Goal: Information Seeking & Learning: Learn about a topic

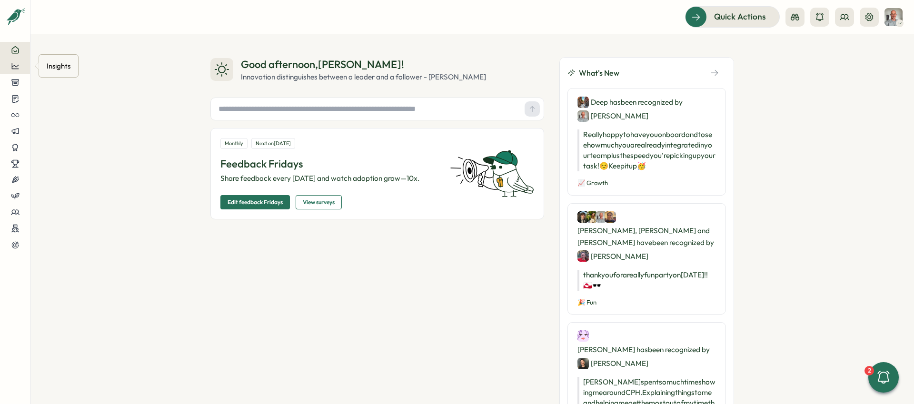
click at [19, 69] on icon at bounding box center [15, 66] width 9 height 9
click at [71, 40] on div "Culture score" at bounding box center [81, 39] width 68 height 10
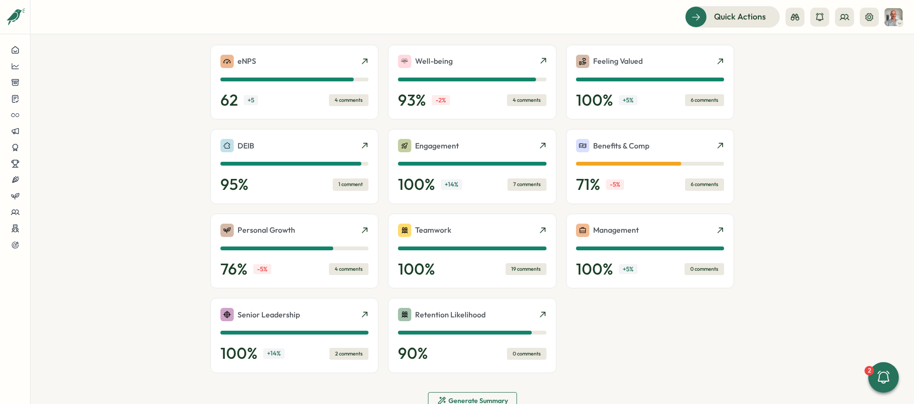
scroll to position [236, 0]
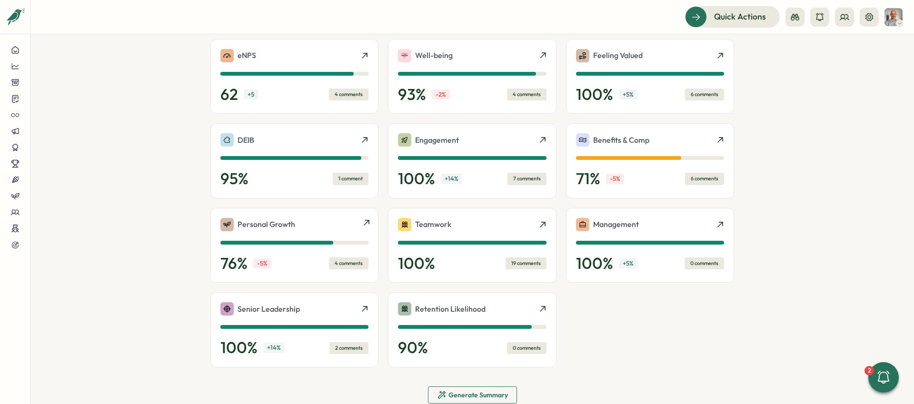
click at [334, 264] on div "4 comments" at bounding box center [349, 264] width 40 height 12
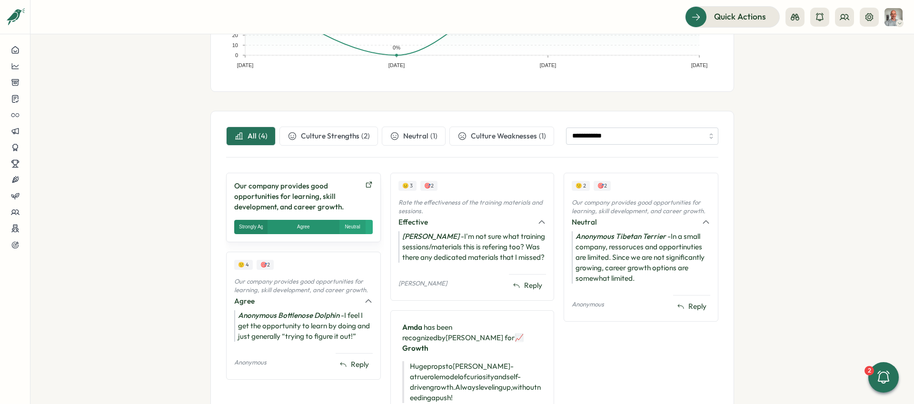
scroll to position [232, 0]
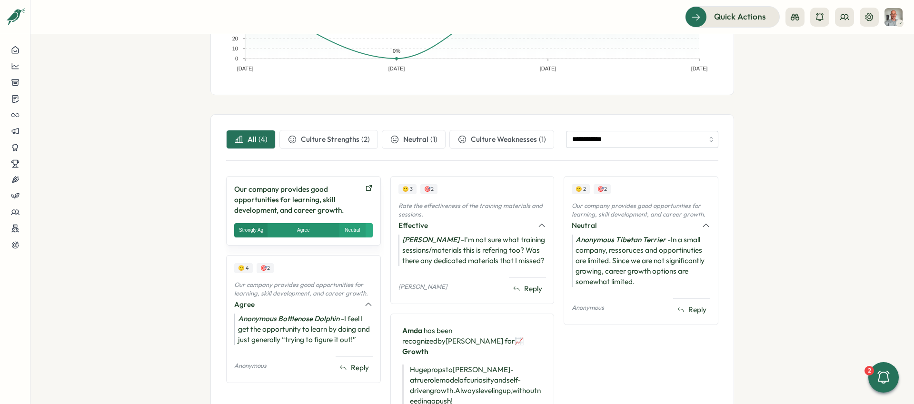
click at [463, 140] on button "Culture Weaknesses ( 1 )" at bounding box center [501, 139] width 105 height 19
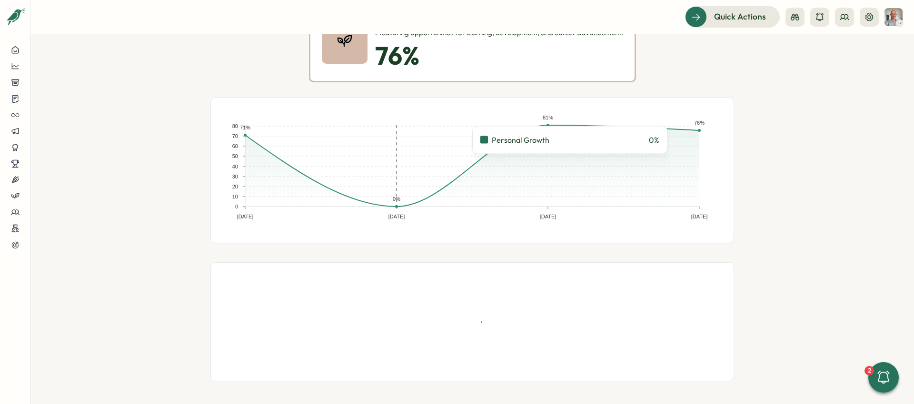
scroll to position [201, 0]
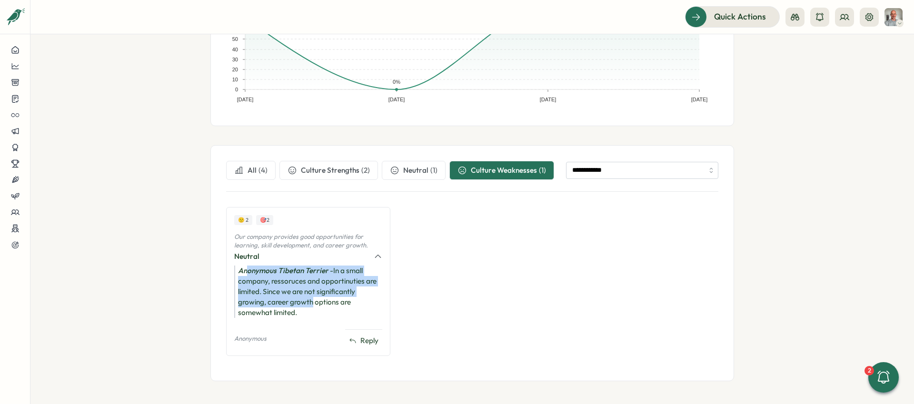
drag, startPoint x: 292, startPoint y: 283, endPoint x: 310, endPoint y: 306, distance: 29.4
click at [310, 306] on div "Anonymous Tibetan Terrier - In a small company, ressoruces and opportinuties ar…" at bounding box center [308, 292] width 148 height 52
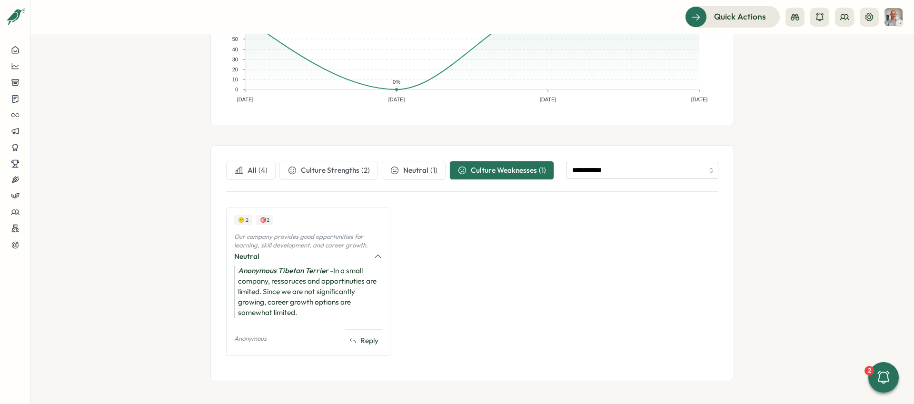
click at [403, 172] on span "Neutral" at bounding box center [415, 170] width 25 height 10
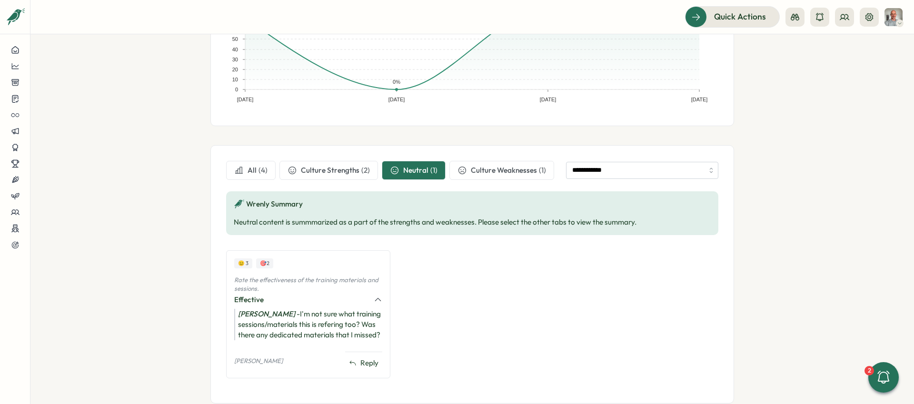
click at [462, 170] on button "Culture Weaknesses ( 1 )" at bounding box center [501, 170] width 105 height 19
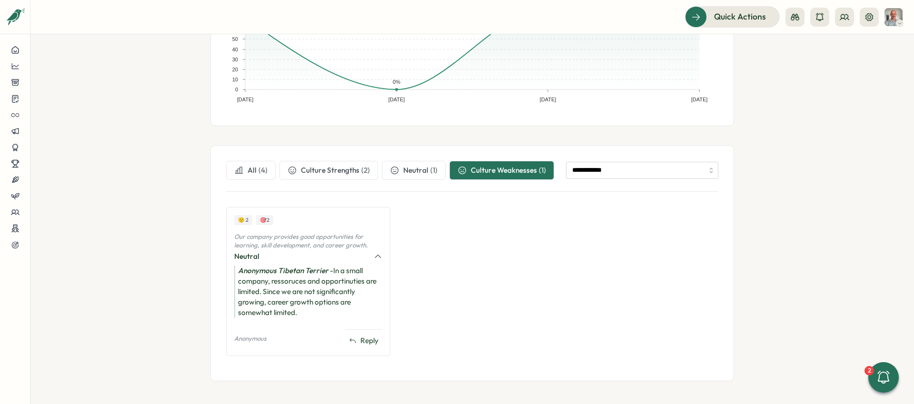
click at [262, 169] on div "( 4 )" at bounding box center [262, 170] width 9 height 10
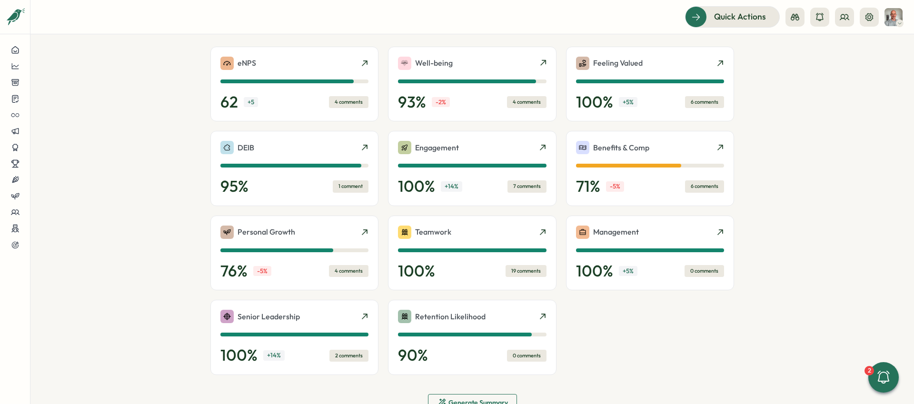
scroll to position [228, 0]
click at [520, 185] on div "7 comments" at bounding box center [526, 187] width 39 height 12
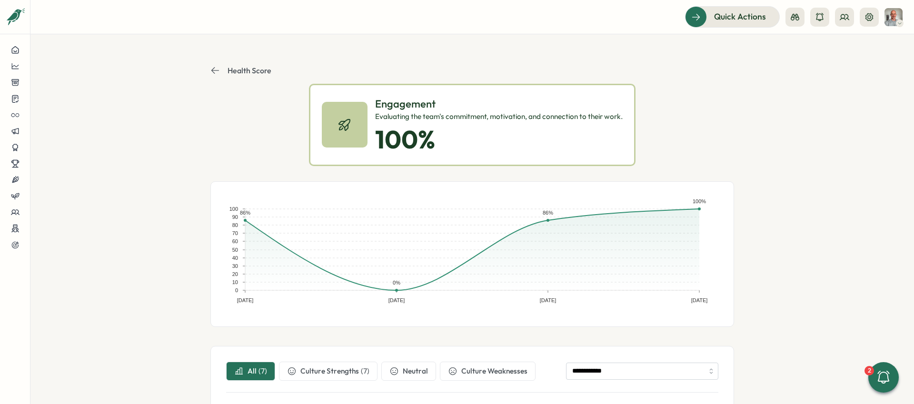
click at [213, 69] on icon at bounding box center [215, 71] width 10 height 10
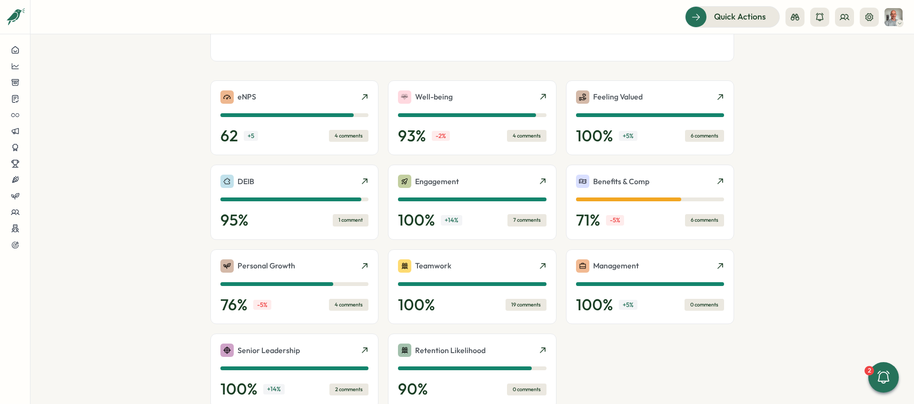
scroll to position [225, 0]
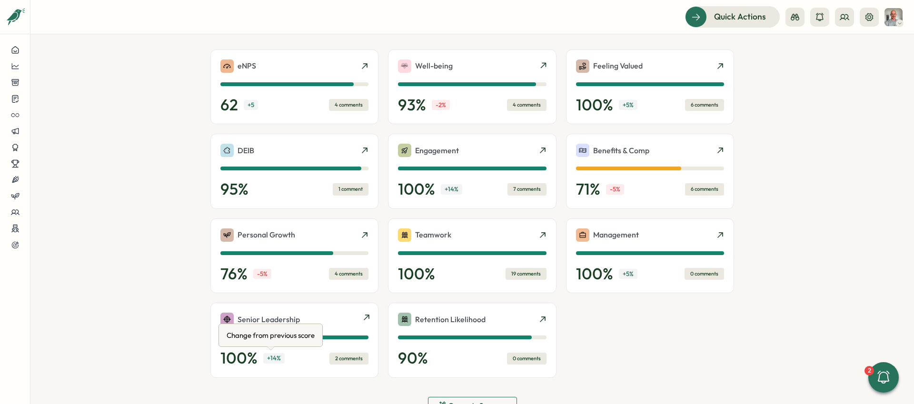
click at [271, 359] on p "+ 14 %" at bounding box center [273, 358] width 21 height 10
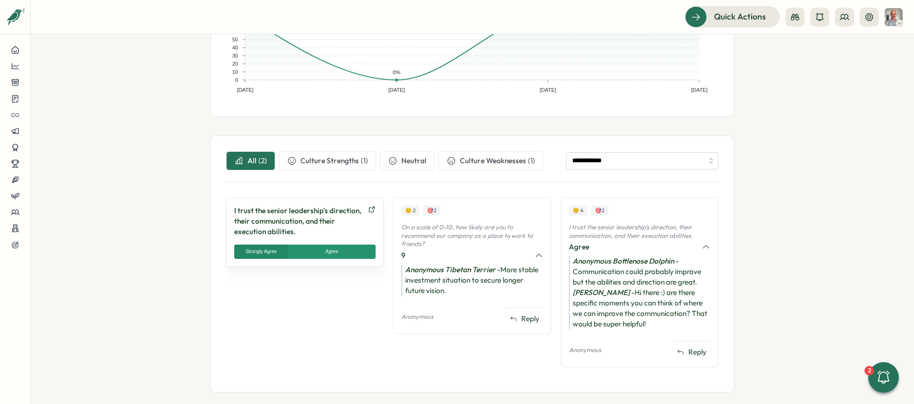
scroll to position [222, 0]
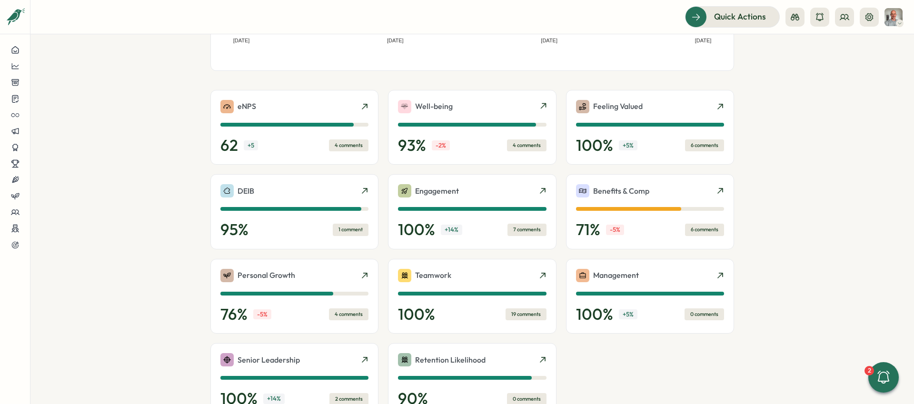
scroll to position [257, 0]
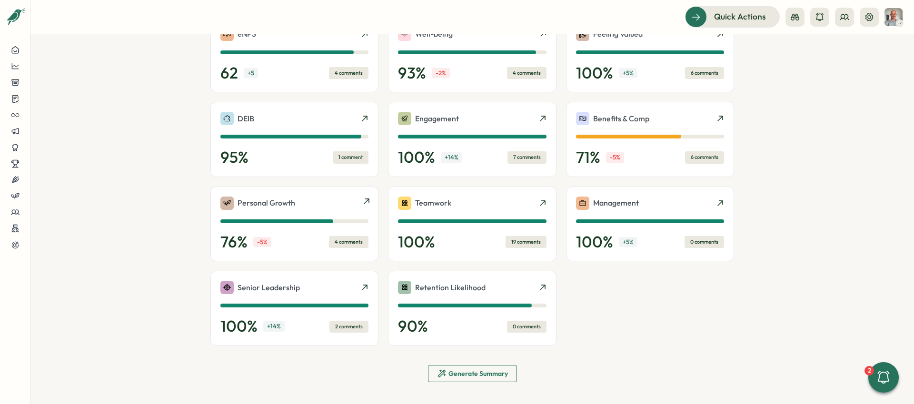
click at [315, 205] on div "Personal Growth" at bounding box center [294, 203] width 148 height 13
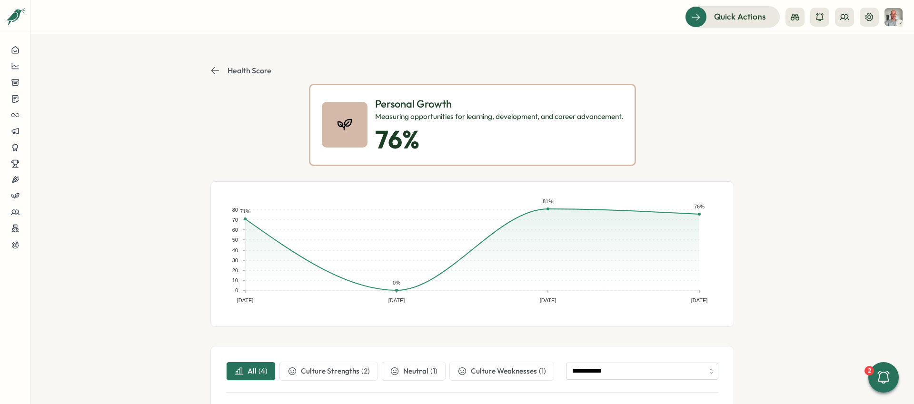
click at [211, 70] on icon at bounding box center [215, 70] width 8 height 7
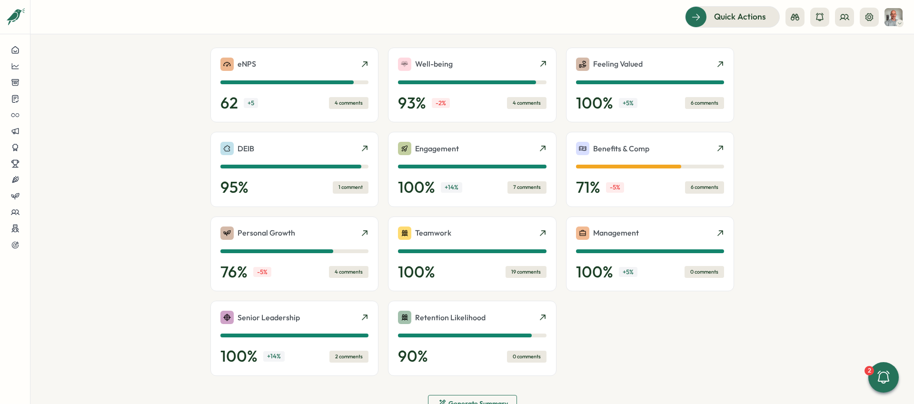
scroll to position [258, 0]
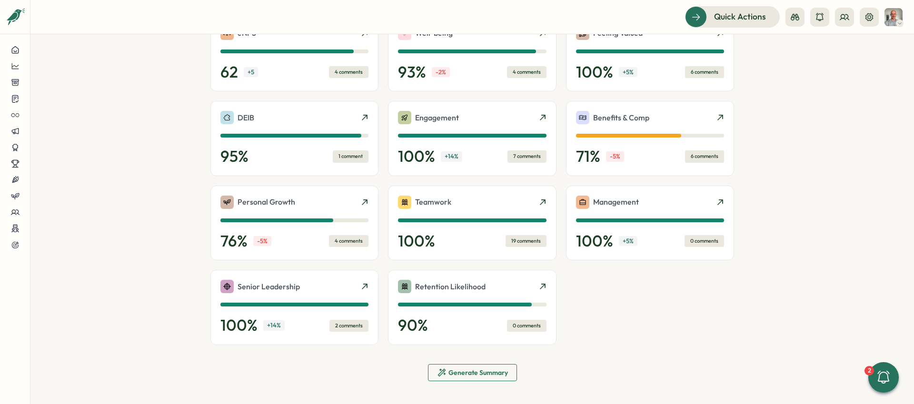
click at [466, 372] on span "Generate Summary" at bounding box center [477, 372] width 59 height 7
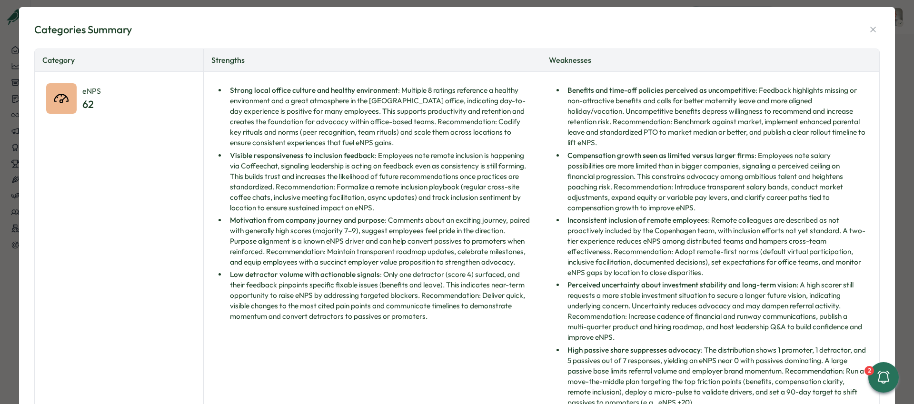
scroll to position [0, 0]
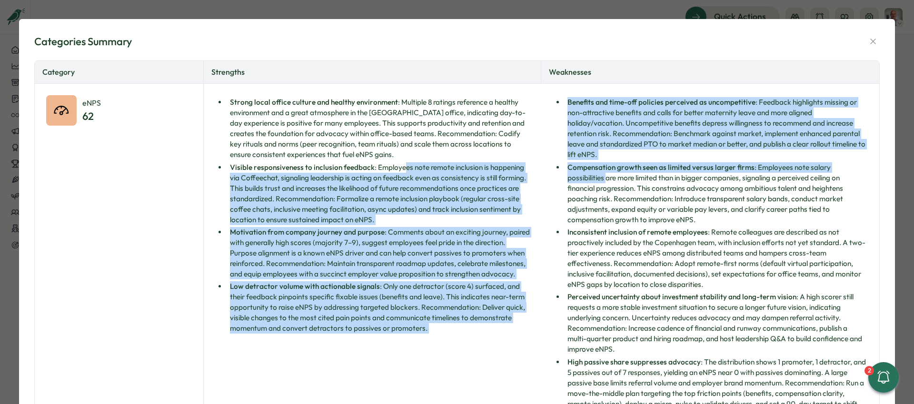
drag, startPoint x: 401, startPoint y: 166, endPoint x: 539, endPoint y: 182, distance: 138.6
click at [539, 182] on div "eNPS 62 Strong local office culture and healthy environment : Multiple 8 rating…" at bounding box center [457, 258] width 844 height 349
click at [473, 181] on li "Visible responsiveness to inclusion feedback : Employees note remote inclusion …" at bounding box center [378, 193] width 303 height 63
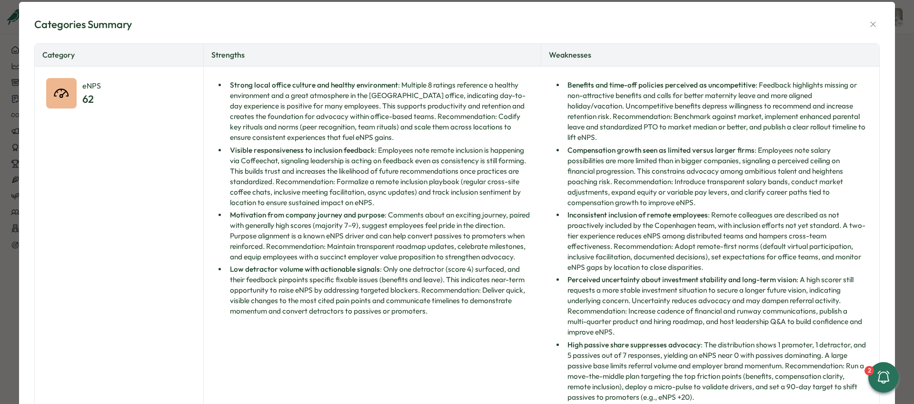
scroll to position [20, 0]
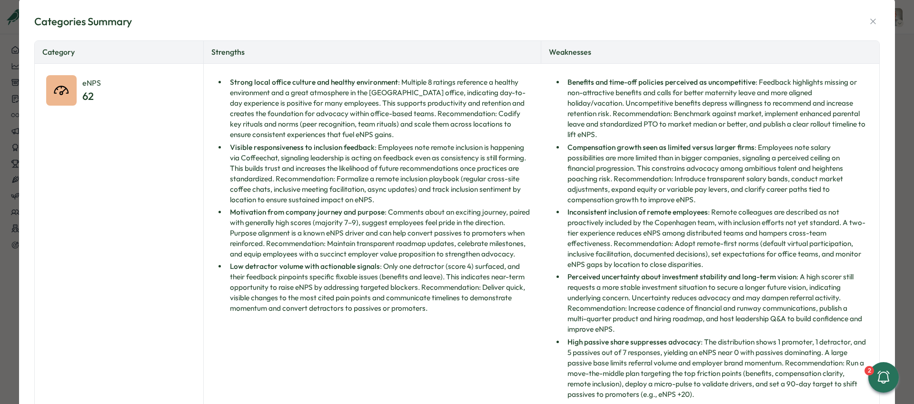
drag, startPoint x: 592, startPoint y: 161, endPoint x: 693, endPoint y: 173, distance: 101.6
click at [693, 173] on li "Compensation growth seen as limited versus larger firms : Employees note salary…" at bounding box center [716, 173] width 303 height 63
click at [685, 175] on li "Compensation growth seen as limited versus larger firms : Employees note salary…" at bounding box center [716, 173] width 303 height 63
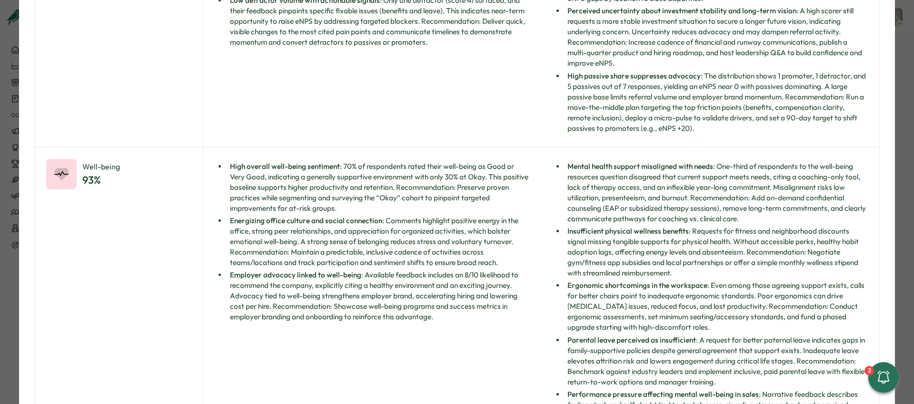
scroll to position [287, 0]
drag, startPoint x: 611, startPoint y: 206, endPoint x: 705, endPoint y: 208, distance: 94.3
click at [705, 208] on li "Mental health support misaligned with needs : One-third of respondents to the w…" at bounding box center [716, 192] width 303 height 63
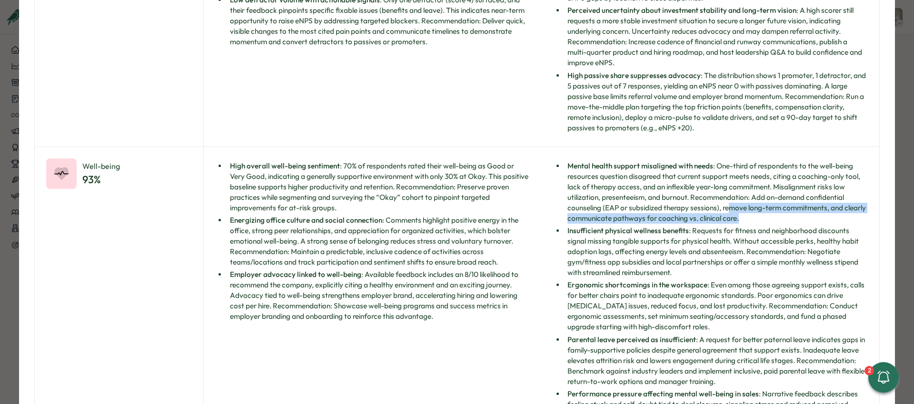
drag, startPoint x: 726, startPoint y: 208, endPoint x: 803, endPoint y: 218, distance: 77.8
click at [803, 218] on li "Mental health support misaligned with needs : One-third of respondents to the w…" at bounding box center [716, 192] width 303 height 63
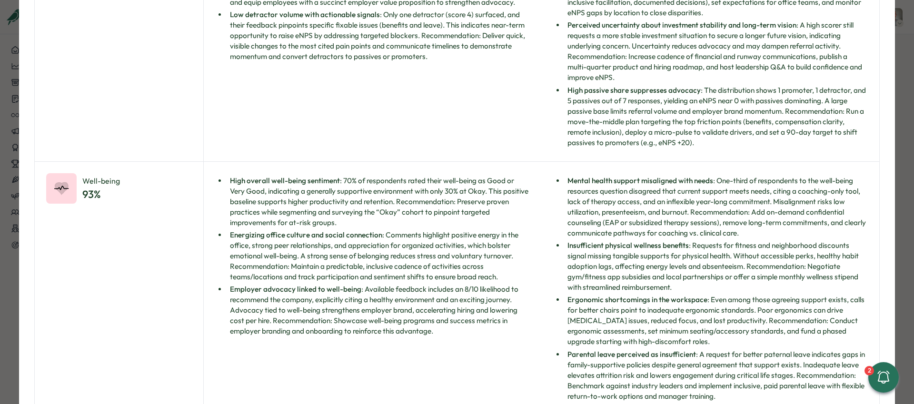
scroll to position [288, 0]
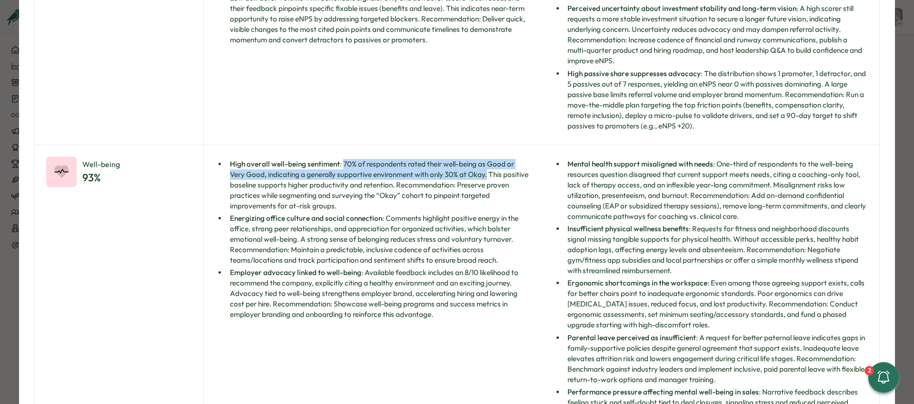
drag, startPoint x: 341, startPoint y: 163, endPoint x: 490, endPoint y: 172, distance: 148.8
click at [490, 172] on li "High overall well-being sentiment : 70% of respondents rated their well-being a…" at bounding box center [378, 185] width 303 height 52
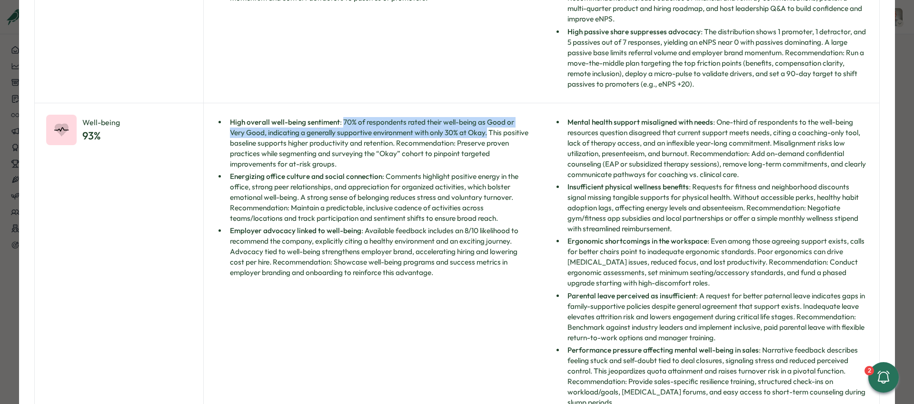
scroll to position [369, 0]
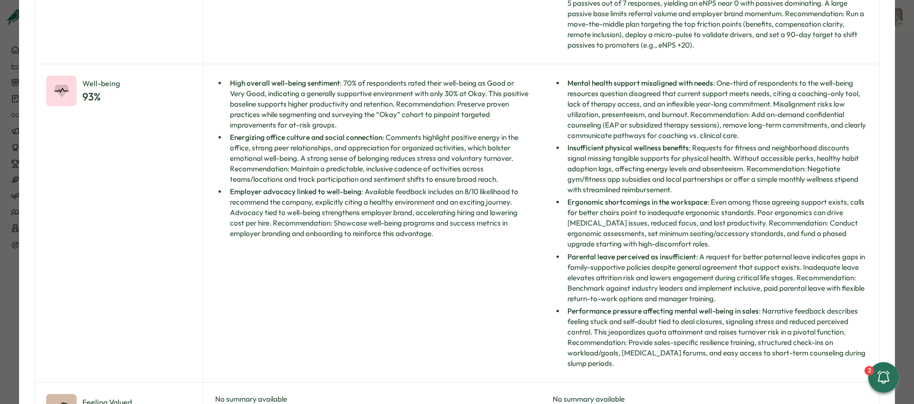
click at [469, 178] on li "Energizing office culture and social connection : Comments highlight positive e…" at bounding box center [378, 158] width 303 height 52
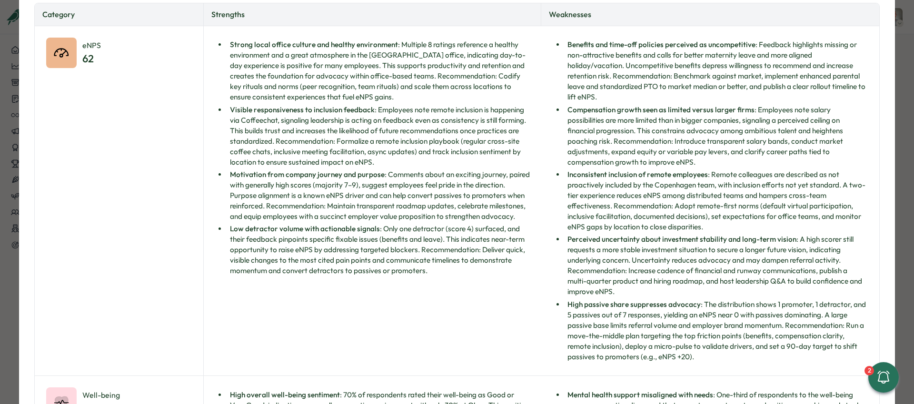
scroll to position [0, 0]
